Goal: Task Accomplishment & Management: Use online tool/utility

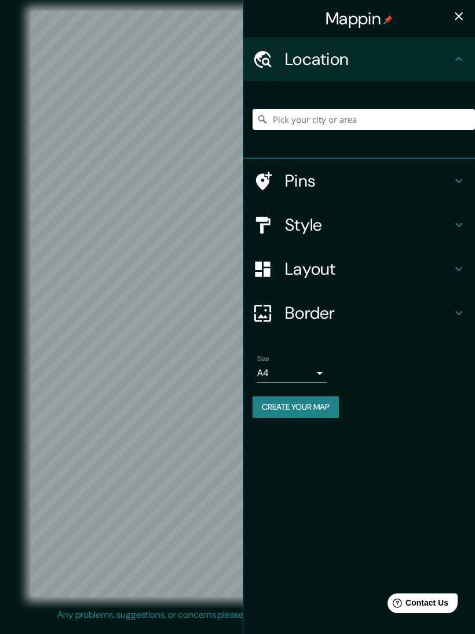
click at [454, 229] on icon at bounding box center [459, 225] width 14 height 14
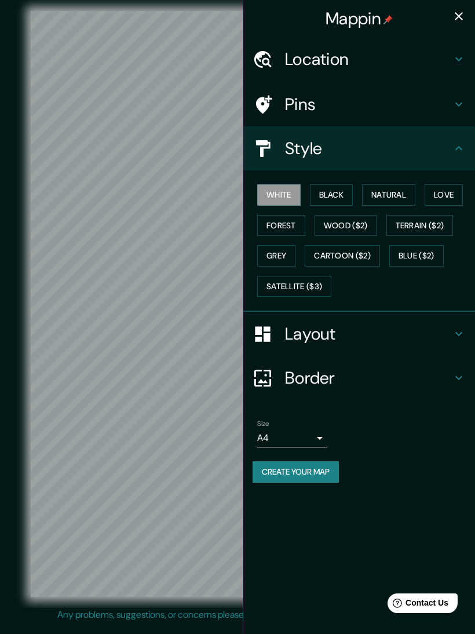
click at [453, 192] on button "Love" at bounding box center [444, 194] width 38 height 21
click at [410, 67] on h4 "Location" at bounding box center [368, 59] width 167 height 21
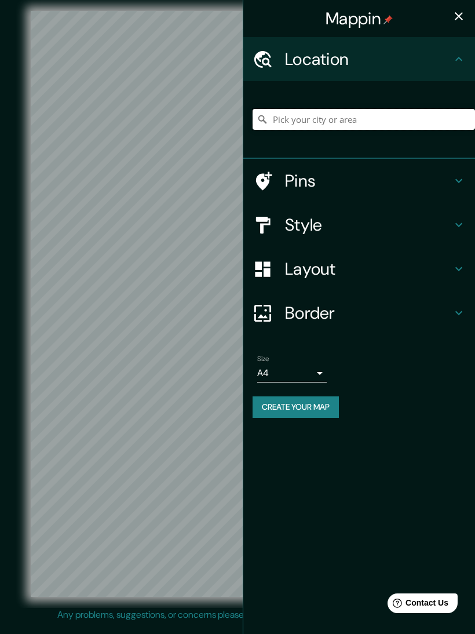
click at [389, 121] on input "Pick your city or area" at bounding box center [364, 119] width 223 height 21
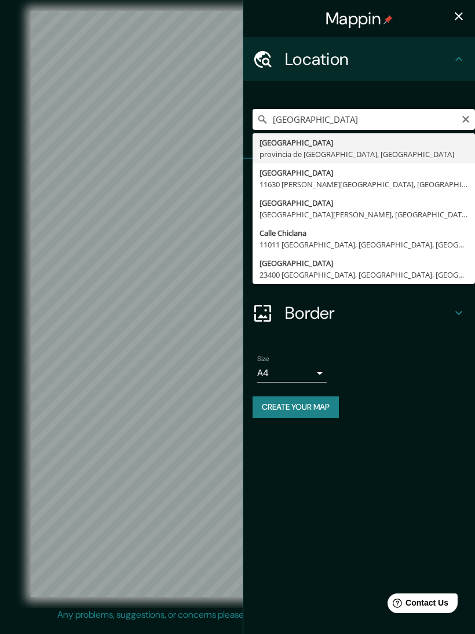
type input "[GEOGRAPHIC_DATA], provincia de [GEOGRAPHIC_DATA], [GEOGRAPHIC_DATA]"
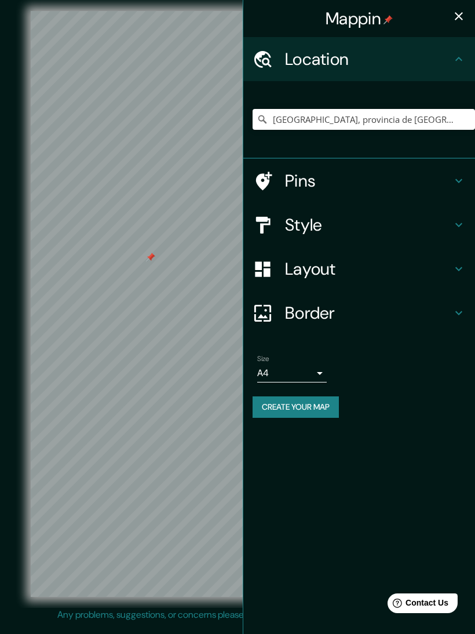
click at [148, 262] on div at bounding box center [150, 257] width 9 height 9
click at [148, 278] on div at bounding box center [150, 272] width 9 height 9
click at [443, 227] on h4 "Style" at bounding box center [368, 224] width 167 height 21
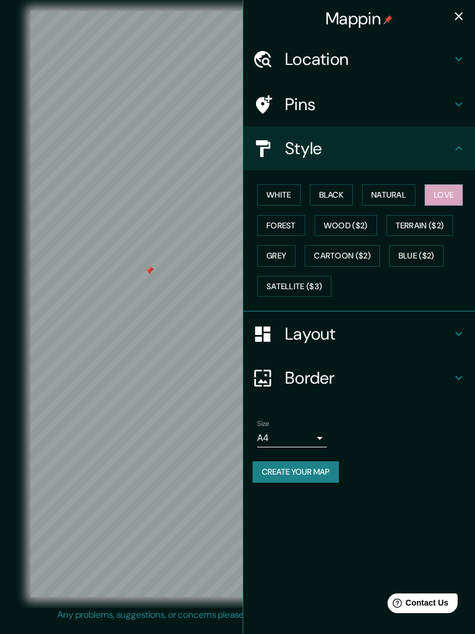
click at [439, 328] on h4 "Layout" at bounding box center [368, 333] width 167 height 21
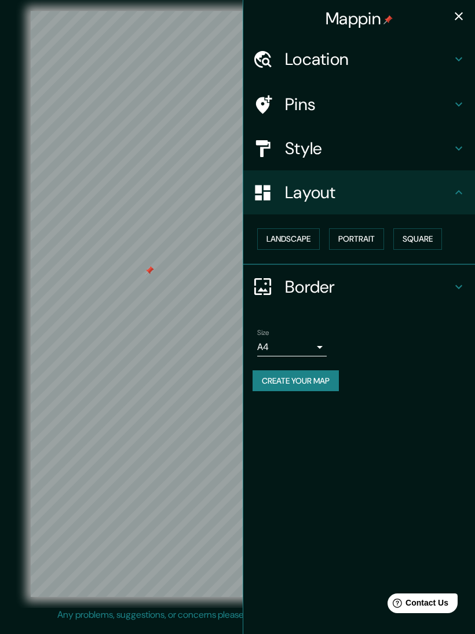
click at [448, 280] on h4 "Border" at bounding box center [368, 286] width 167 height 21
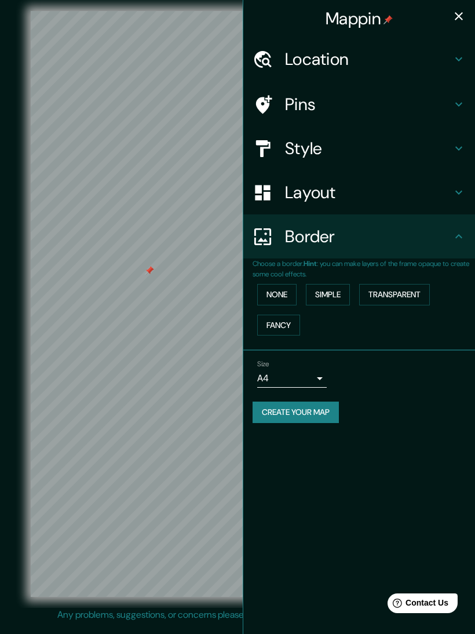
click at [337, 291] on button "Simple" at bounding box center [328, 294] width 44 height 21
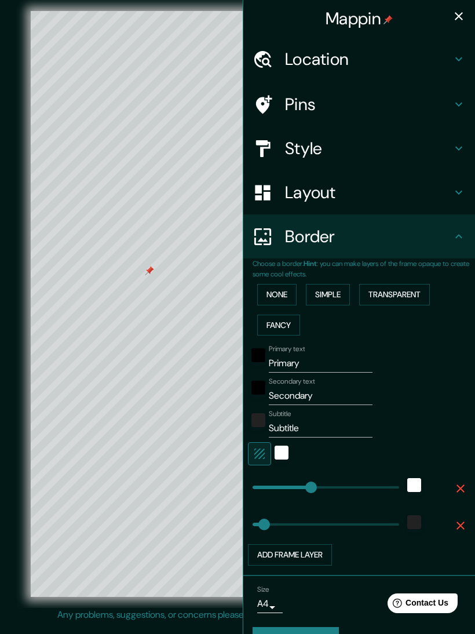
click at [415, 287] on button "Transparent" at bounding box center [394, 294] width 71 height 21
click at [422, 294] on button "Transparent" at bounding box center [394, 294] width 71 height 21
type input "343"
type input "57"
click at [289, 290] on button "None" at bounding box center [276, 294] width 39 height 21
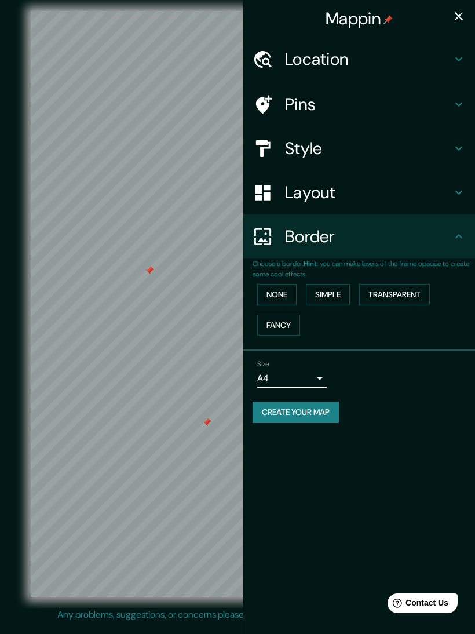
click at [207, 427] on div at bounding box center [206, 422] width 9 height 9
click at [333, 411] on button "Create your map" at bounding box center [296, 412] width 86 height 21
click at [444, 113] on h4 "Pins" at bounding box center [368, 104] width 167 height 21
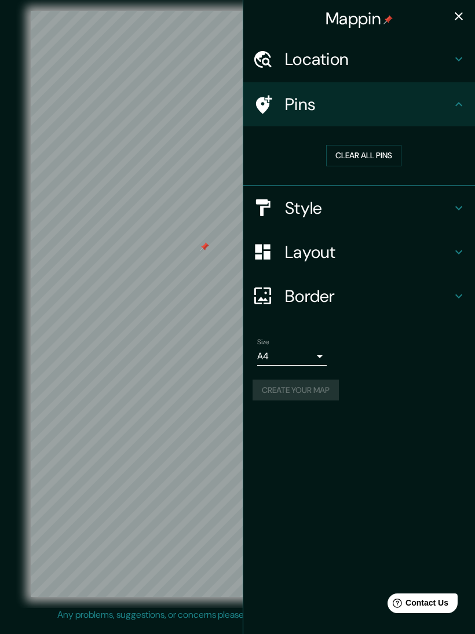
click at [453, 101] on icon at bounding box center [459, 104] width 14 height 14
click at [462, 14] on icon "button" at bounding box center [459, 16] width 14 height 14
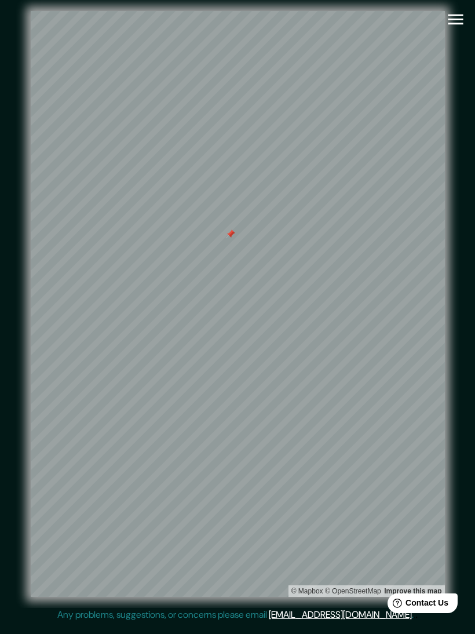
click at [455, 20] on icon "button" at bounding box center [456, 19] width 20 height 20
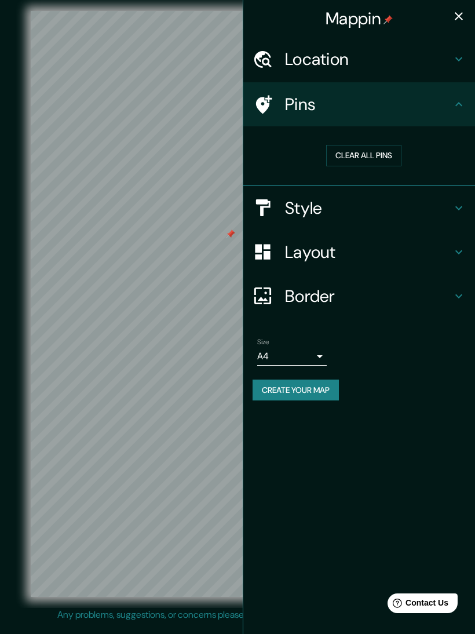
click at [334, 384] on button "Create your map" at bounding box center [296, 390] width 86 height 21
click at [322, 344] on body "Mappin Location [GEOGRAPHIC_DATA], [GEOGRAPHIC_DATA], [GEOGRAPHIC_DATA] Pins Cl…" at bounding box center [237, 317] width 475 height 634
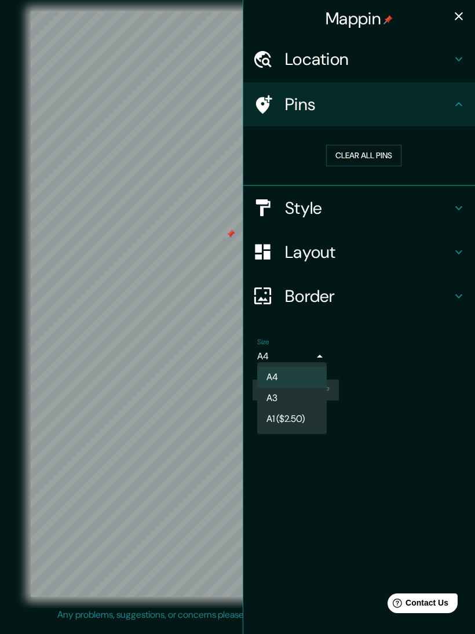
click at [320, 351] on div at bounding box center [237, 317] width 475 height 634
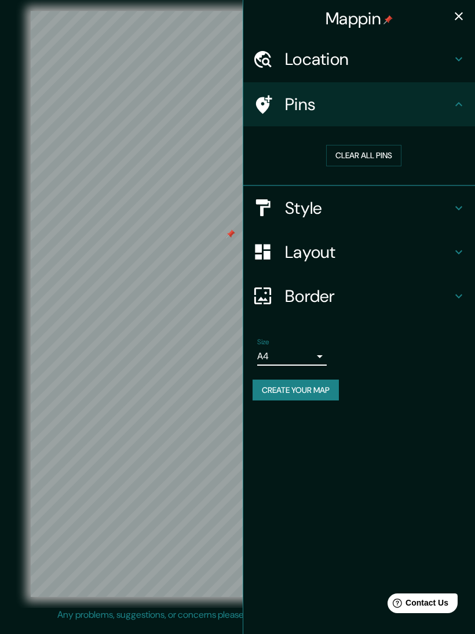
click at [327, 389] on button "Create your map" at bounding box center [296, 390] width 86 height 21
click at [467, 18] on button "button" at bounding box center [458, 16] width 23 height 23
